Goal: Find specific page/section: Find specific page/section

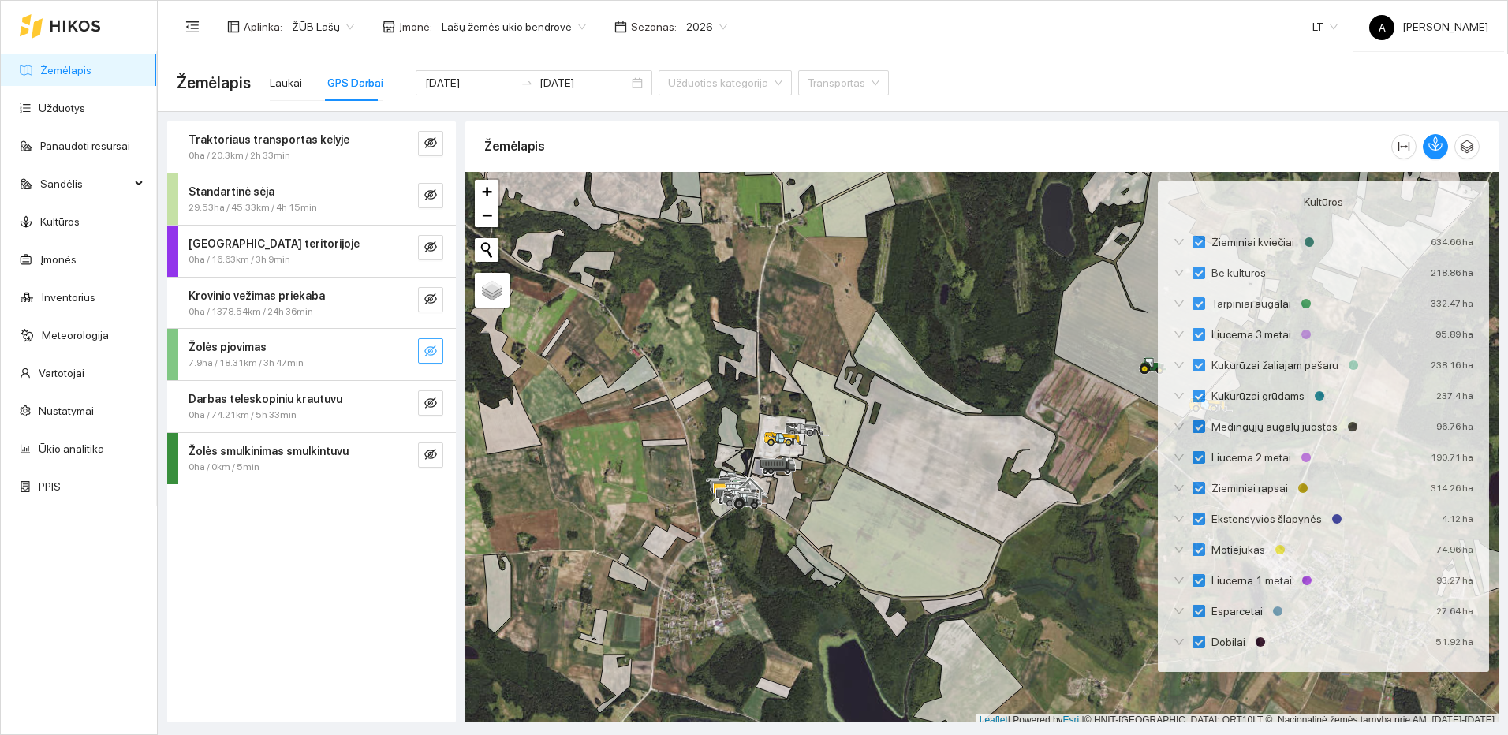
click at [429, 352] on icon "eye-invisible" at bounding box center [430, 350] width 13 height 11
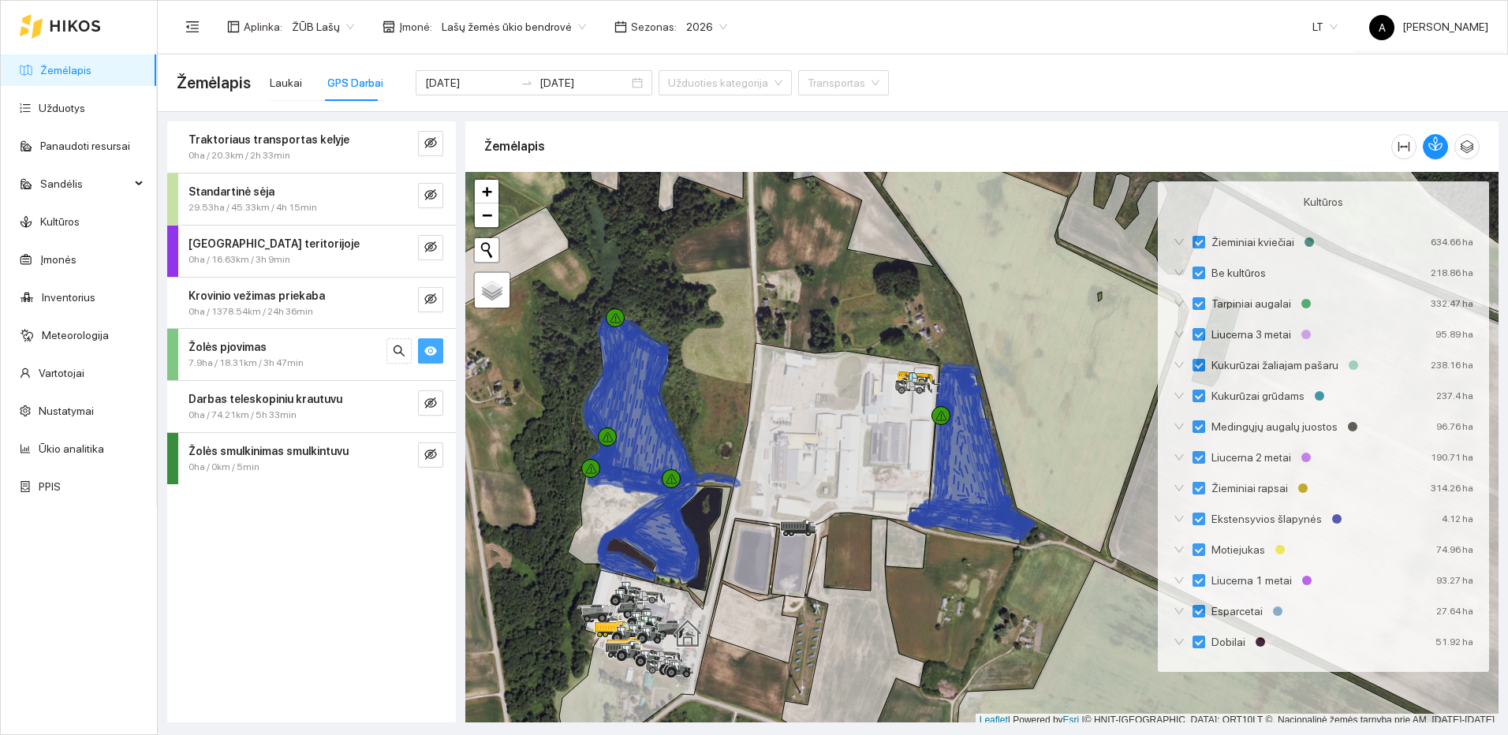
click at [427, 348] on icon "eye" at bounding box center [430, 350] width 13 height 9
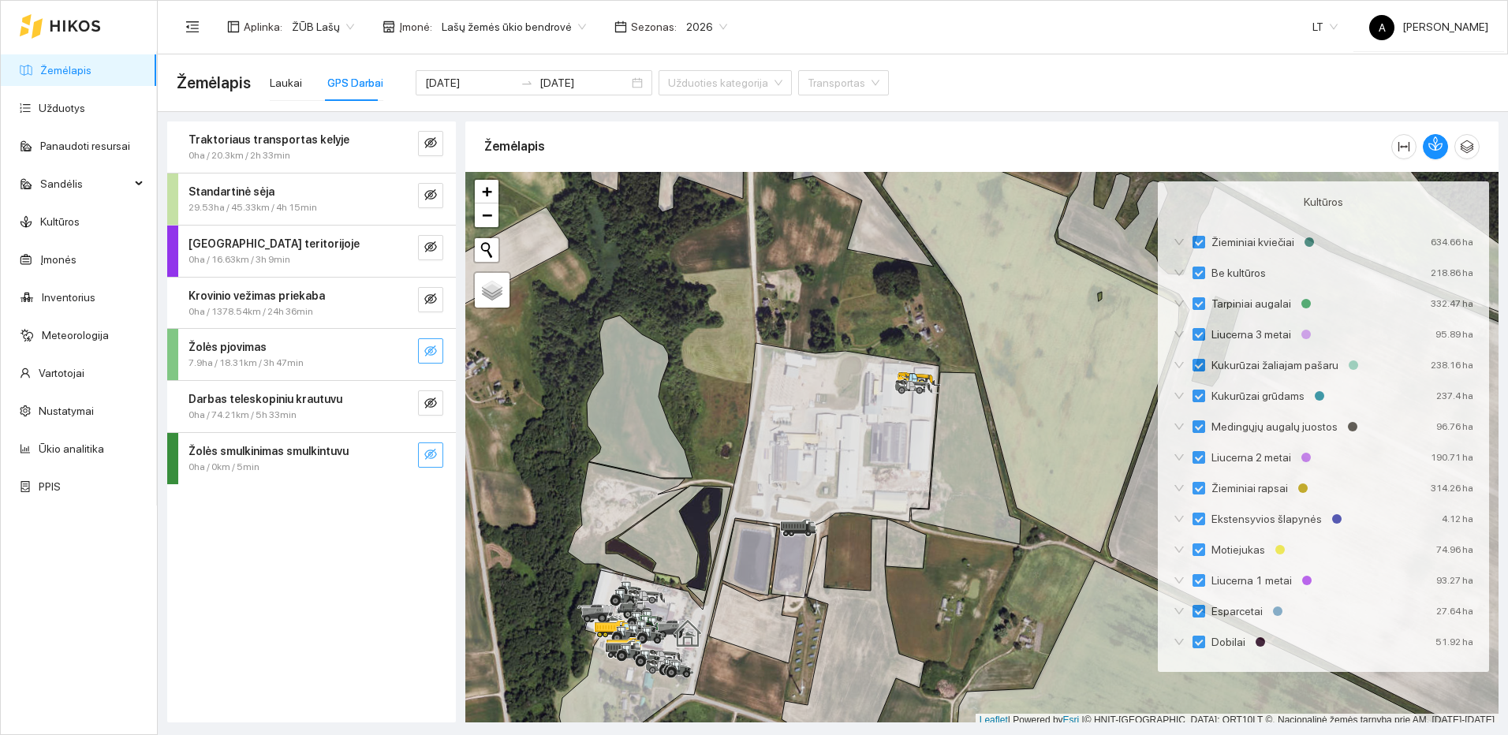
click at [438, 462] on button "button" at bounding box center [430, 454] width 25 height 25
click at [438, 458] on button "button" at bounding box center [430, 454] width 25 height 25
click at [429, 397] on icon "eye-invisible" at bounding box center [430, 403] width 13 height 13
click at [429, 397] on icon "eye" at bounding box center [430, 403] width 13 height 13
click at [429, 397] on icon "eye-invisible" at bounding box center [430, 403] width 13 height 13
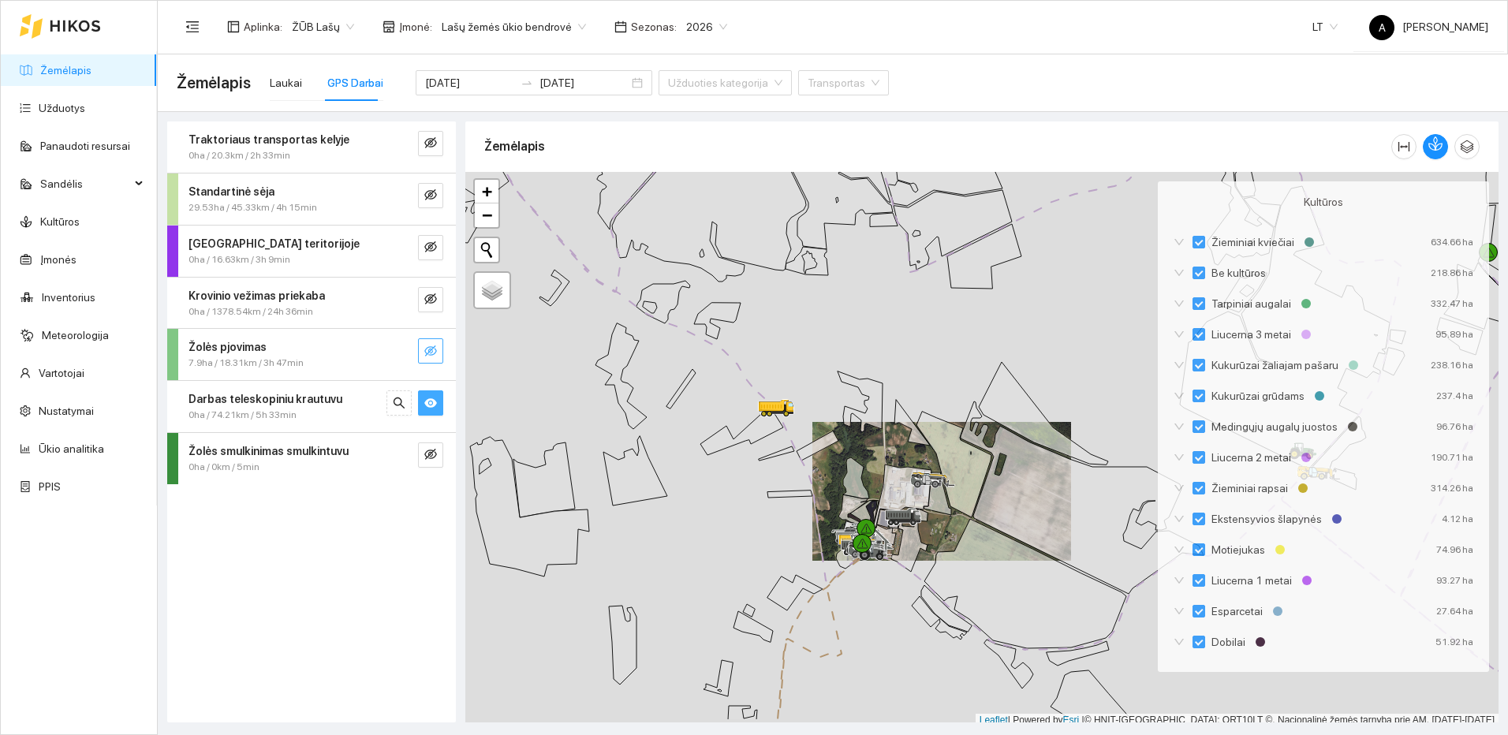
scroll to position [5, 0]
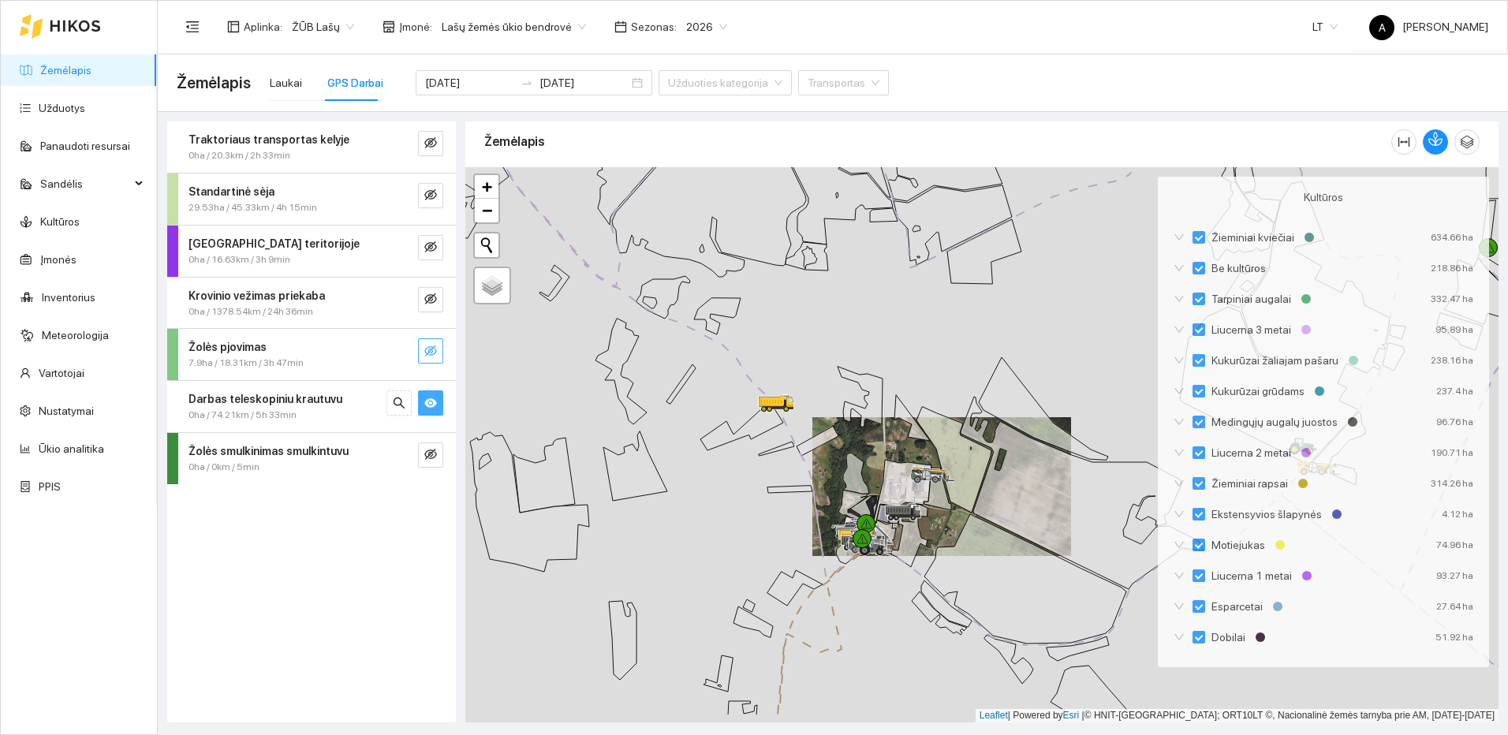
drag, startPoint x: 988, startPoint y: 554, endPoint x: 775, endPoint y: 183, distance: 428.2
click at [924, 514] on icon at bounding box center [1025, 578] width 202 height 129
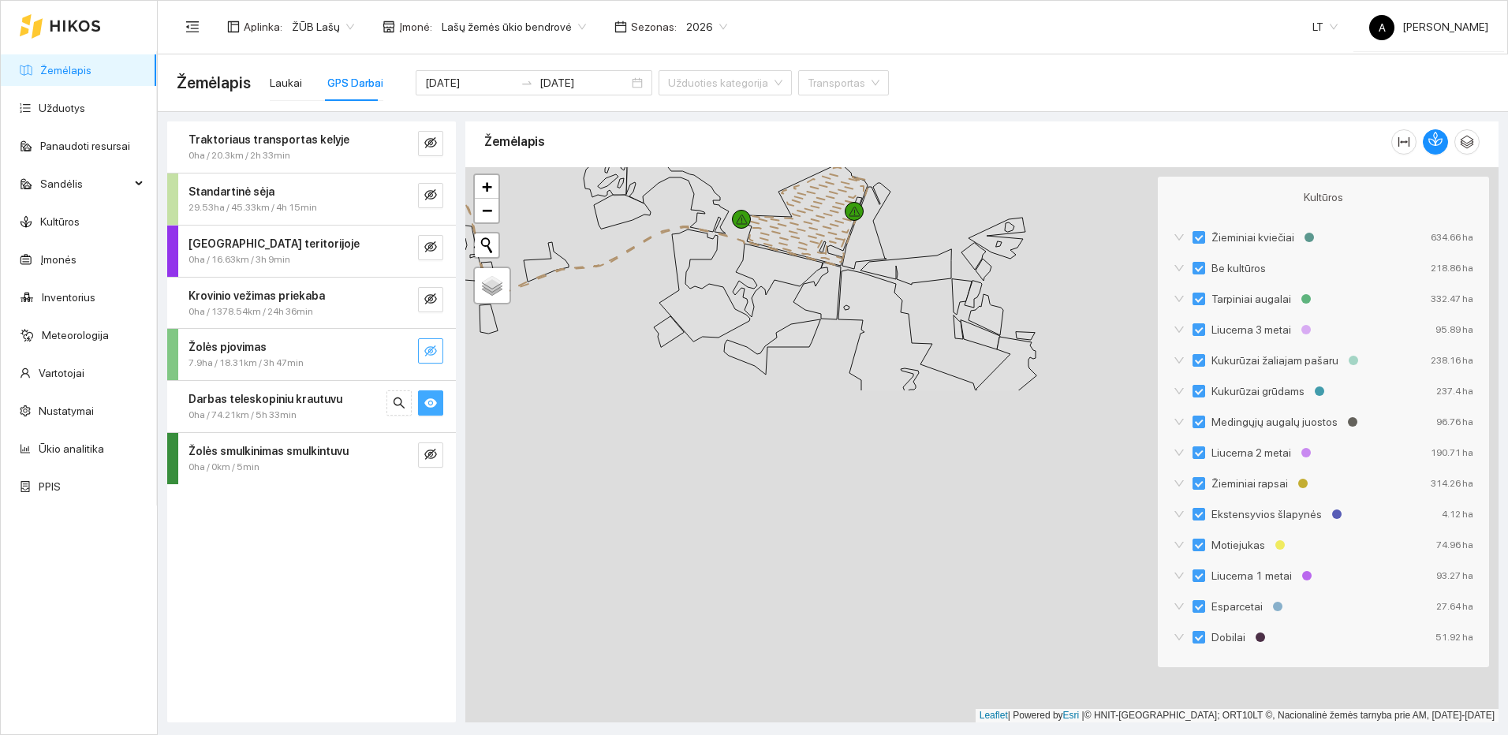
drag, startPoint x: 981, startPoint y: 571, endPoint x: 549, endPoint y: 205, distance: 566.3
click at [549, 205] on div at bounding box center [981, 444] width 1033 height 555
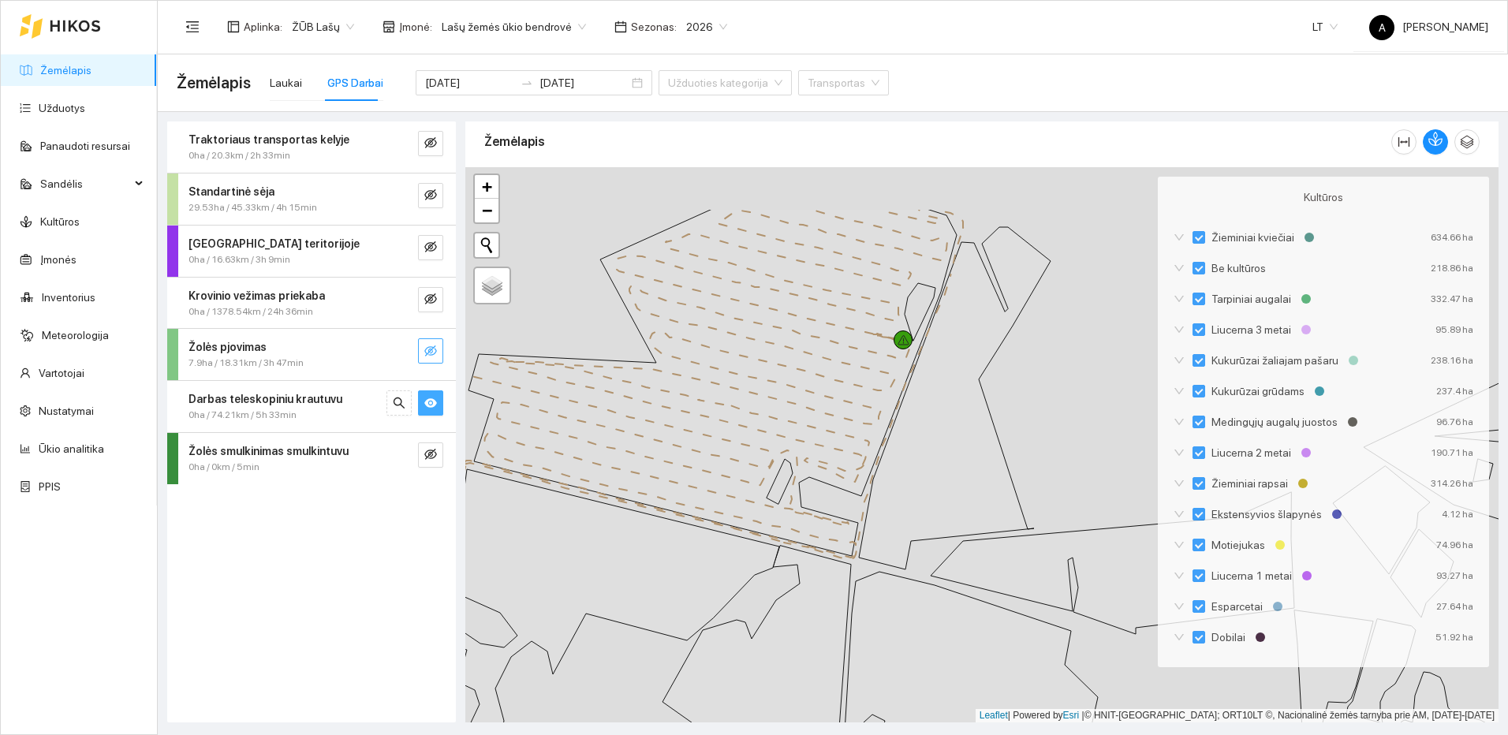
drag, startPoint x: 845, startPoint y: 419, endPoint x: 922, endPoint y: 529, distance: 134.3
click at [911, 482] on icon at bounding box center [695, 383] width 431 height 196
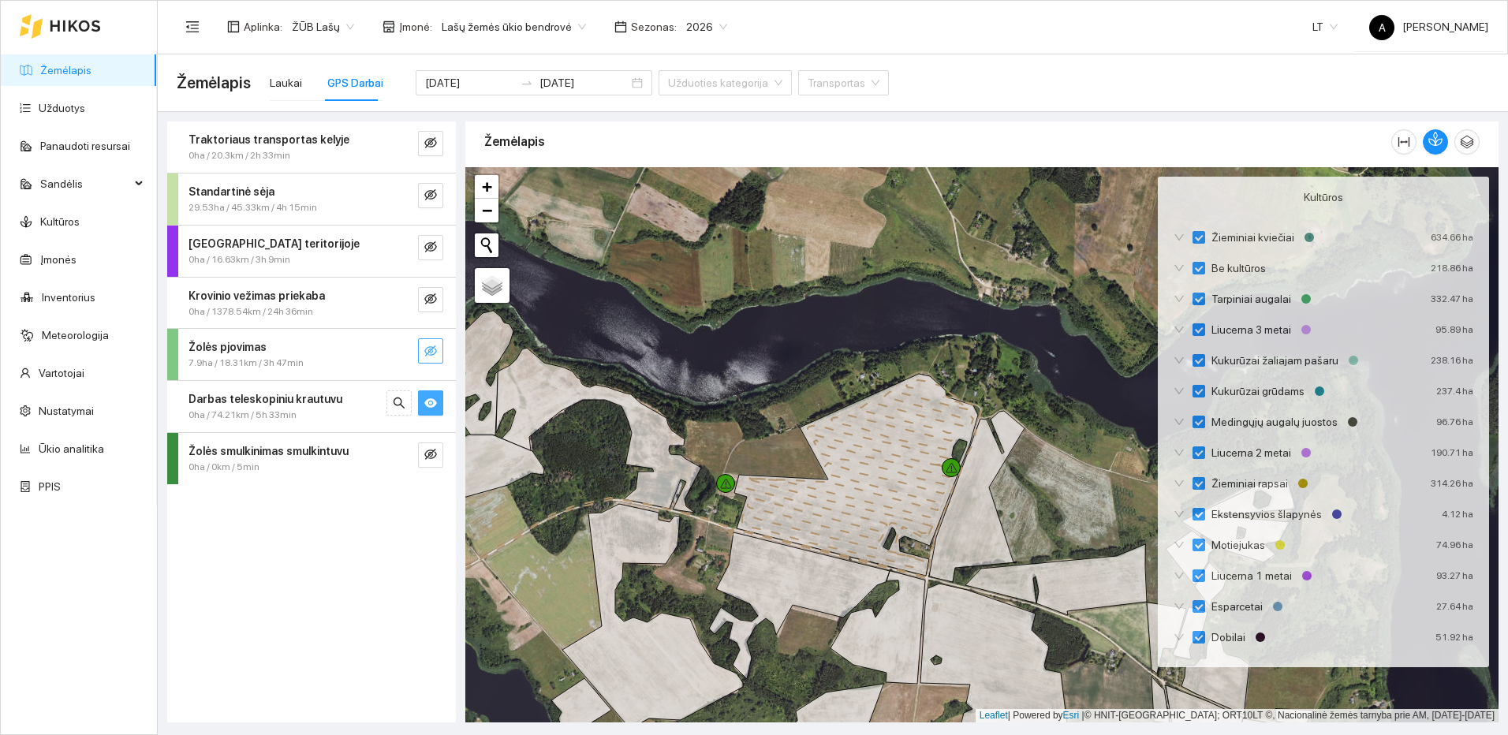
click at [427, 397] on icon "eye" at bounding box center [430, 403] width 13 height 13
click at [433, 306] on span "eye-invisible" at bounding box center [430, 300] width 13 height 15
click at [433, 306] on span "eye" at bounding box center [430, 300] width 13 height 15
click at [427, 194] on icon "eye-invisible" at bounding box center [430, 194] width 13 height 13
click at [435, 144] on icon "eye-invisible" at bounding box center [430, 142] width 13 height 13
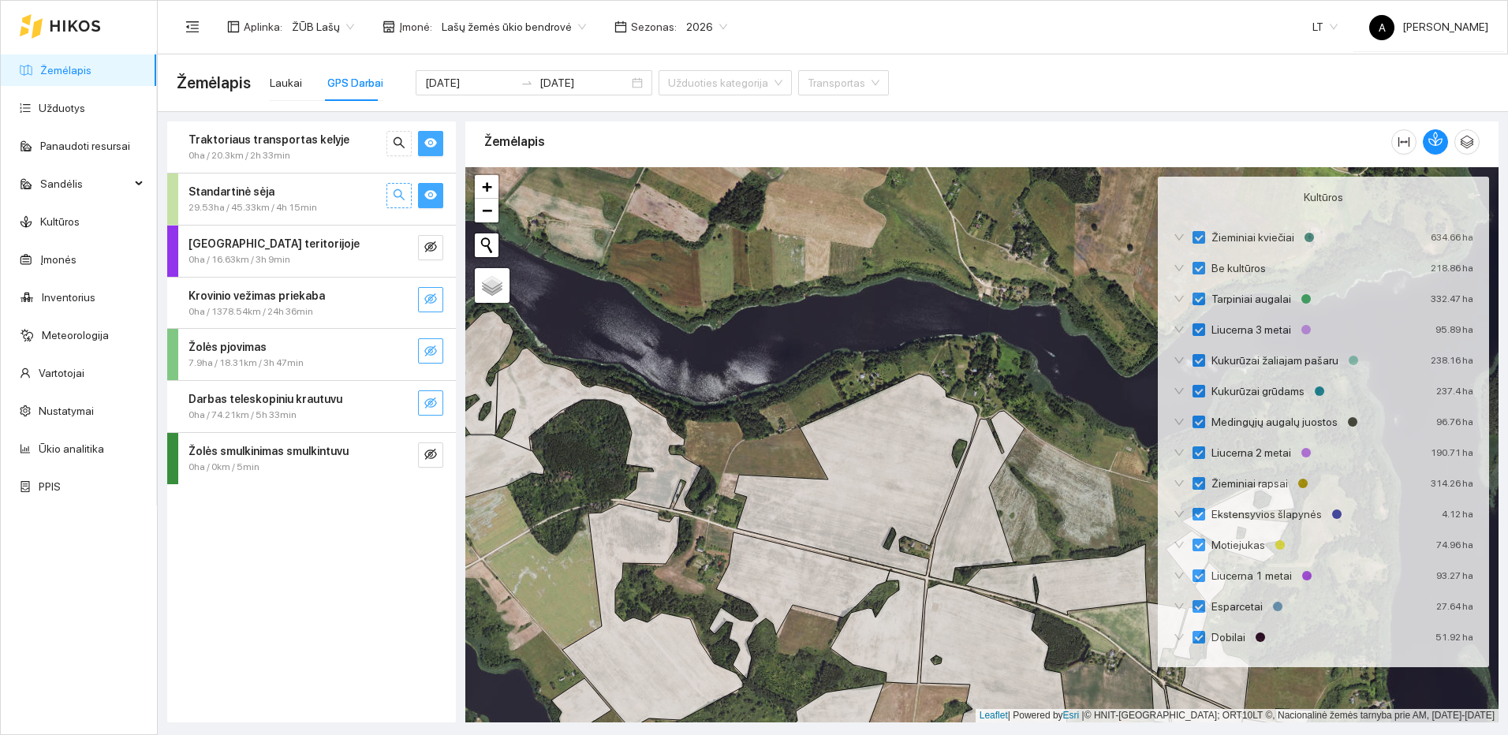
click at [401, 195] on icon "search" at bounding box center [399, 194] width 11 height 11
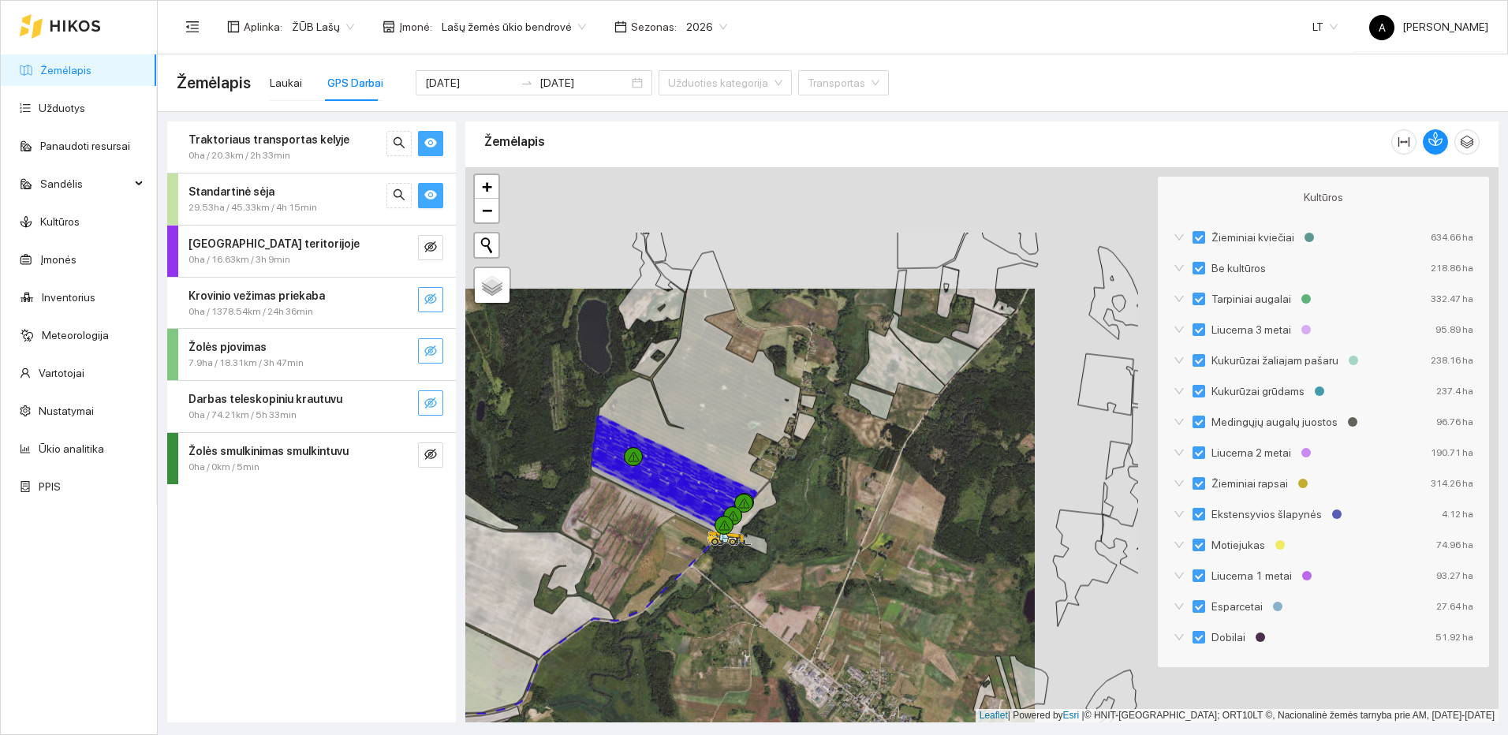
drag, startPoint x: 605, startPoint y: 529, endPoint x: 567, endPoint y: 516, distance: 40.2
click at [567, 516] on div at bounding box center [981, 444] width 1033 height 555
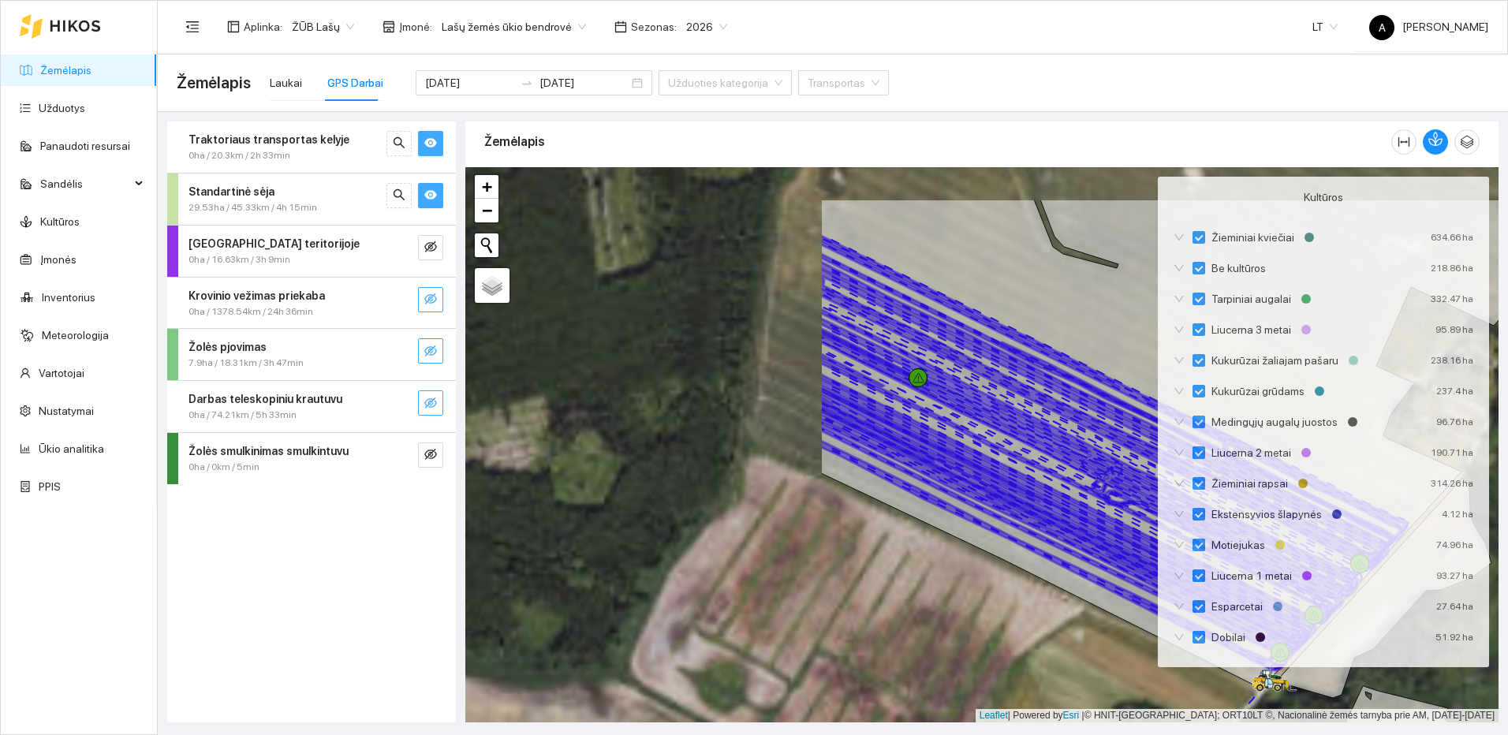
drag, startPoint x: 616, startPoint y: 568, endPoint x: 807, endPoint y: 587, distance: 191.8
click at [807, 587] on div at bounding box center [981, 444] width 1033 height 555
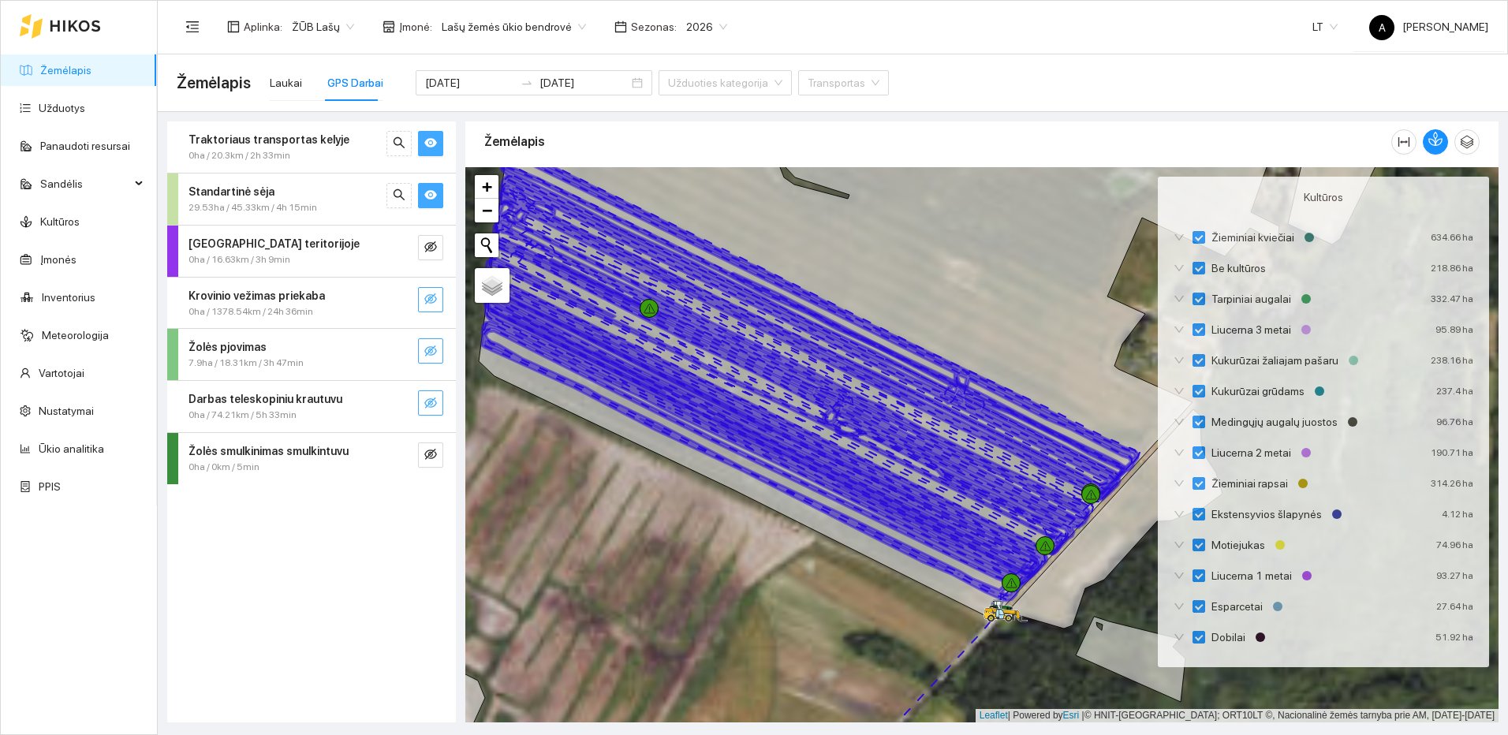
drag, startPoint x: 877, startPoint y: 638, endPoint x: 905, endPoint y: 654, distance: 32.5
click at [905, 654] on div at bounding box center [981, 444] width 1033 height 555
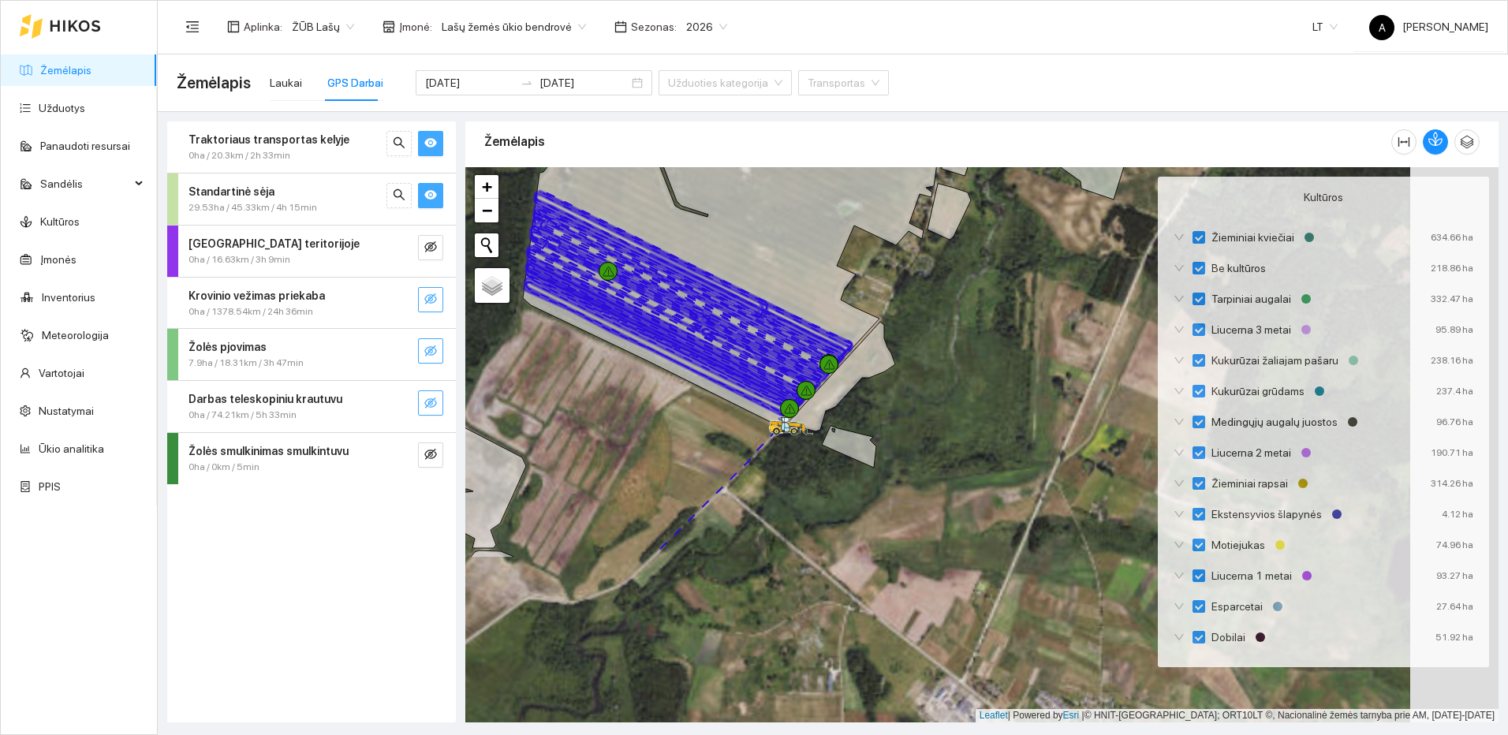
drag, startPoint x: 892, startPoint y: 643, endPoint x: 681, endPoint y: 421, distance: 305.7
click at [681, 421] on div at bounding box center [981, 444] width 1033 height 555
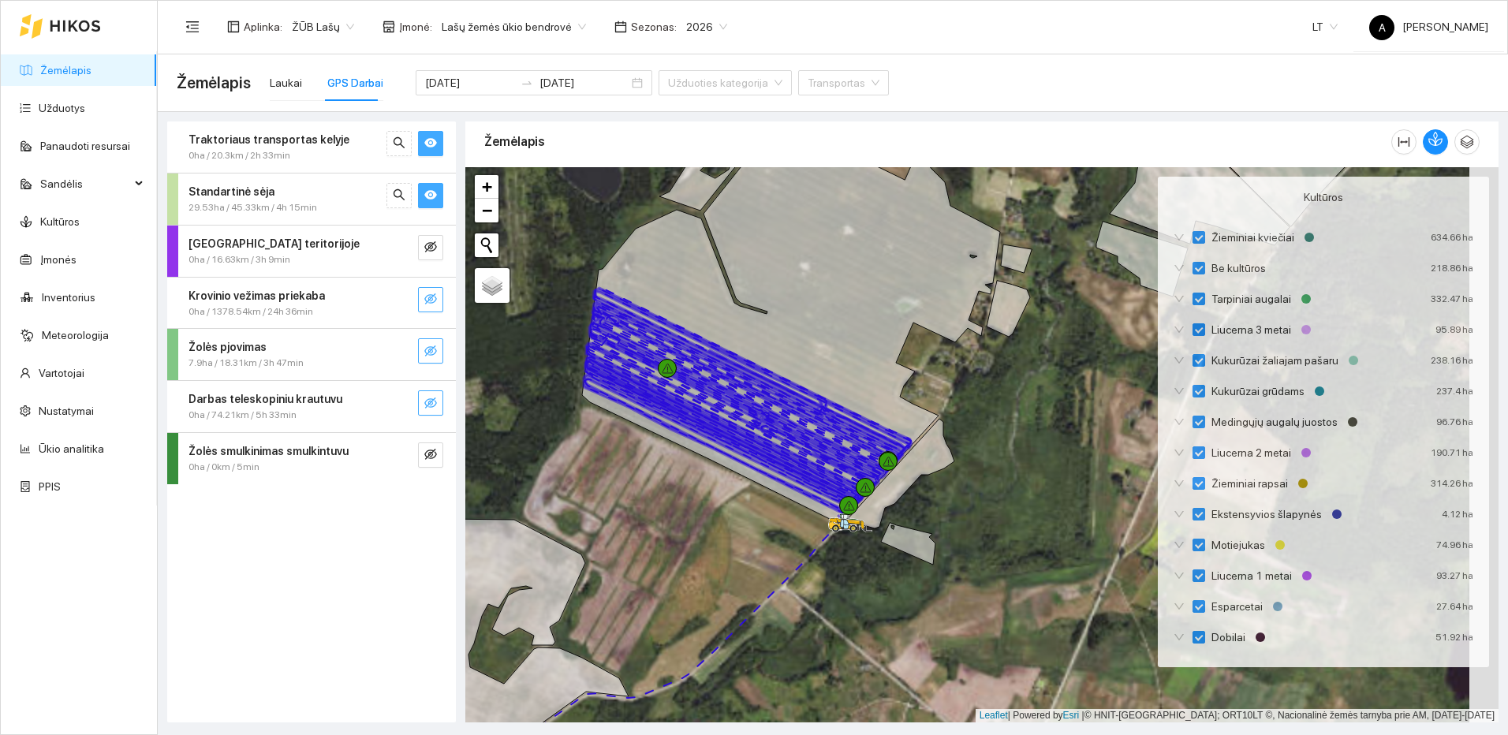
drag, startPoint x: 700, startPoint y: 543, endPoint x: 779, endPoint y: 551, distance: 80.1
click at [779, 551] on div at bounding box center [981, 444] width 1033 height 555
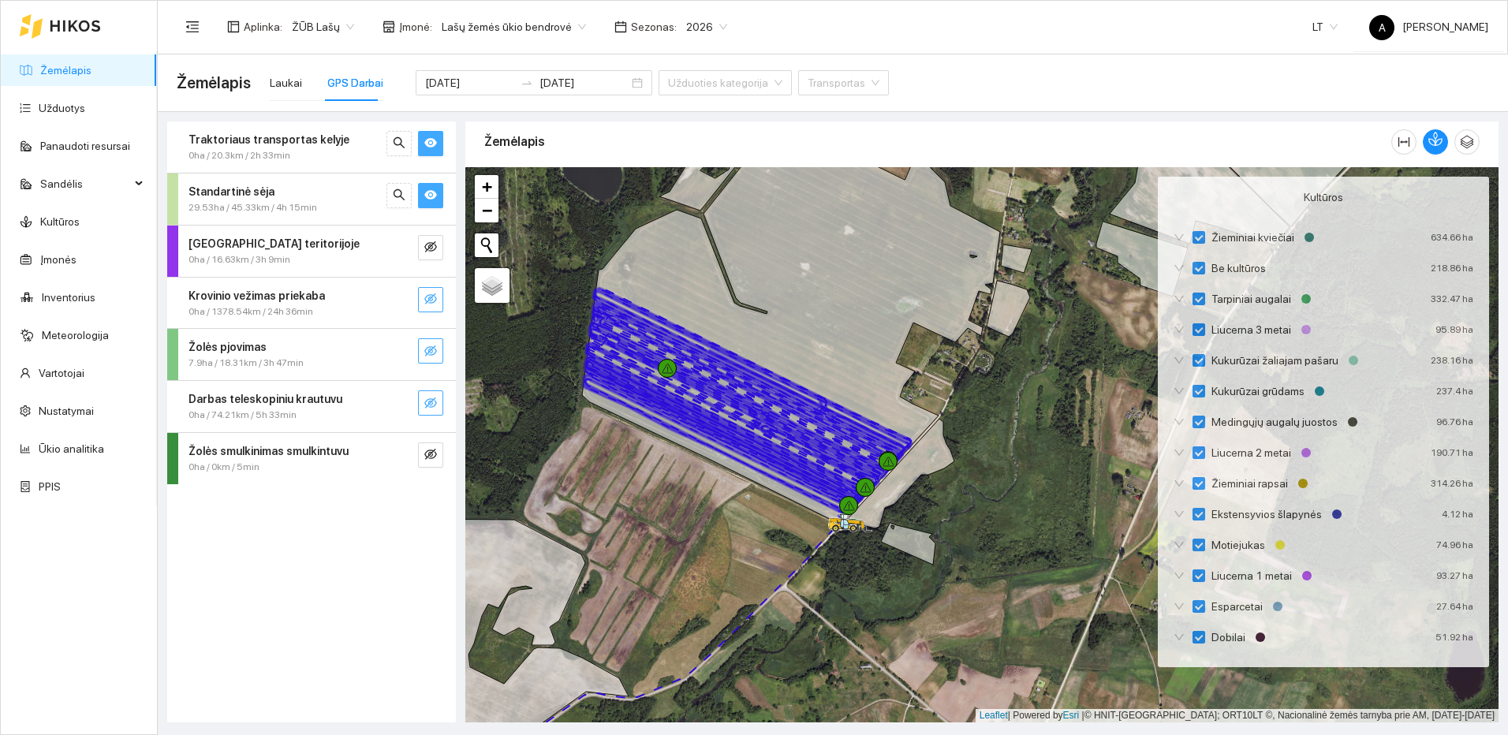
click at [430, 194] on icon "eye" at bounding box center [430, 194] width 13 height 9
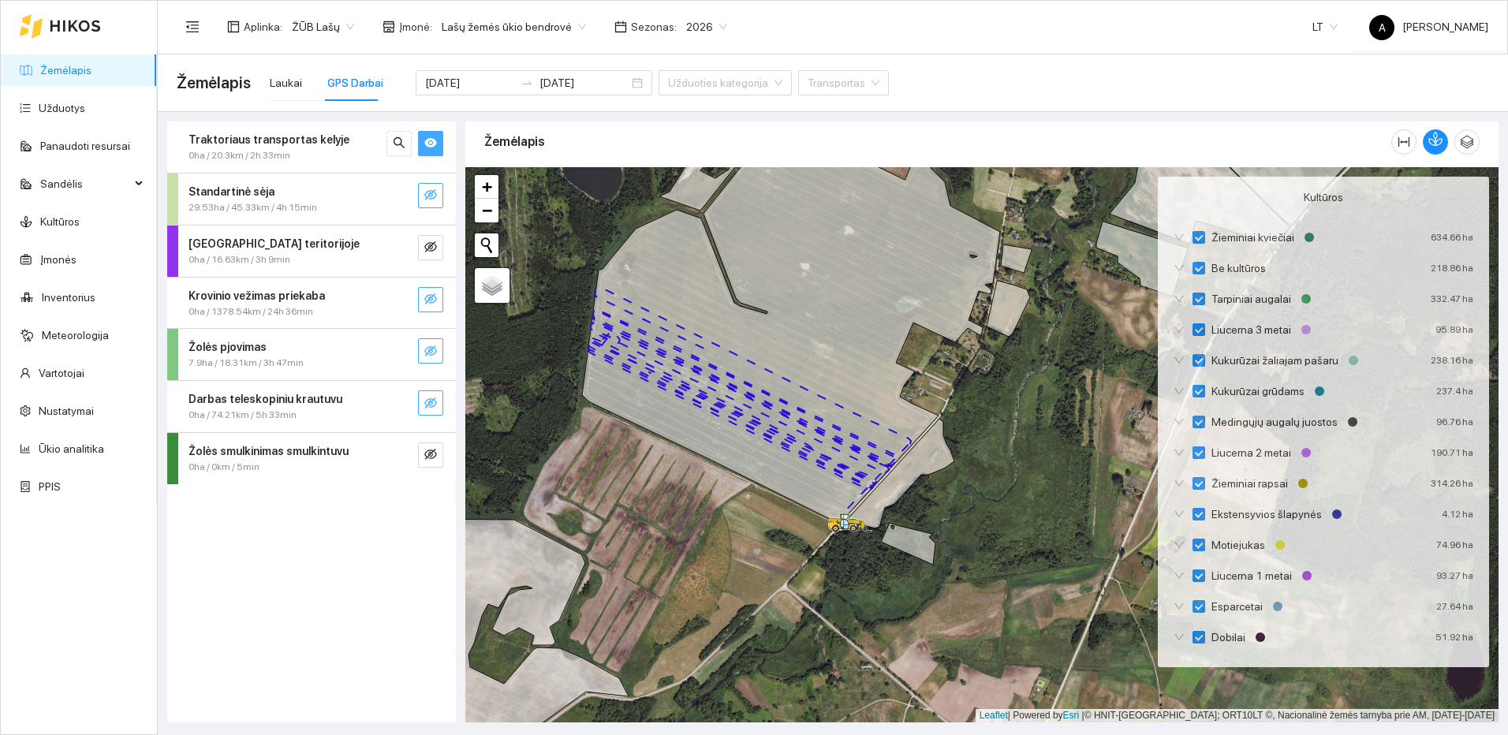
click at [432, 149] on icon "eye" at bounding box center [430, 142] width 13 height 13
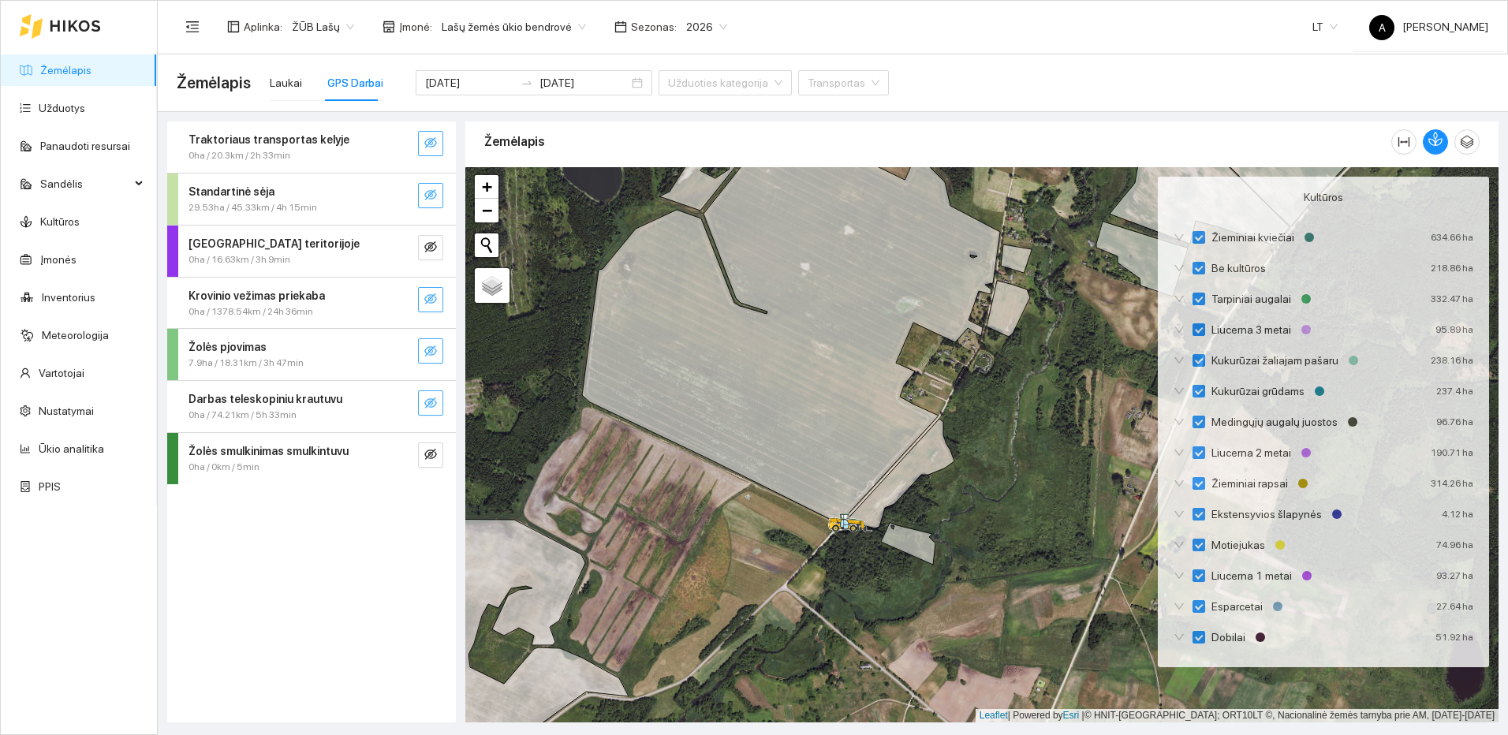
click at [65, 69] on link "Žemėlapis" at bounding box center [65, 70] width 51 height 13
